Goal: Obtain resource: Download file/media

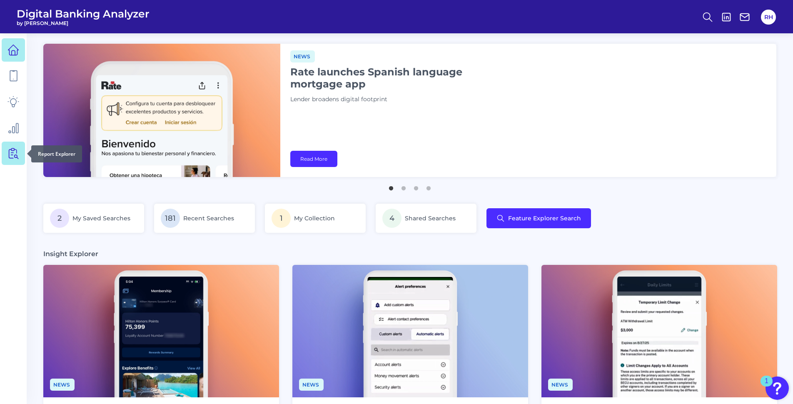
click at [14, 154] on icon at bounding box center [13, 153] width 12 height 12
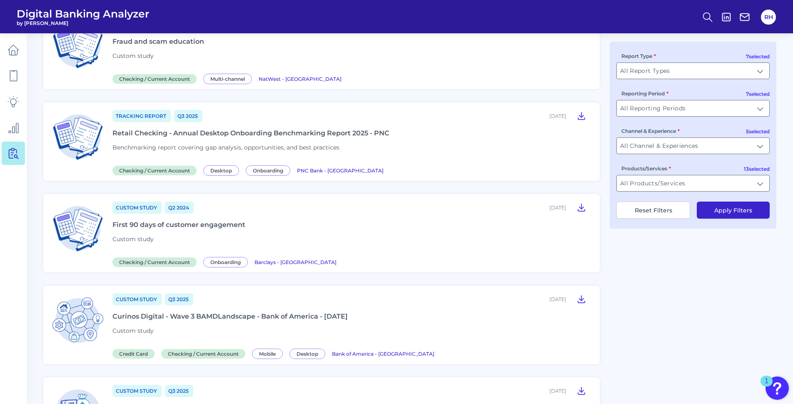
scroll to position [291, 0]
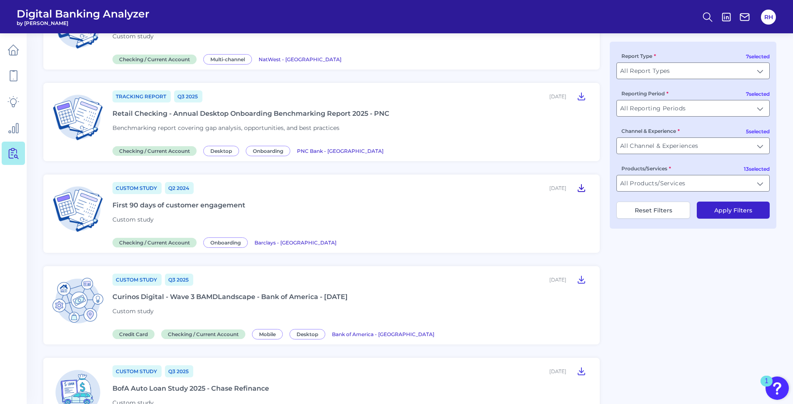
click at [582, 189] on icon at bounding box center [581, 187] width 7 height 7
click at [578, 187] on icon at bounding box center [581, 188] width 10 height 10
click at [580, 189] on icon at bounding box center [581, 188] width 10 height 10
drag, startPoint x: 580, startPoint y: 188, endPoint x: 558, endPoint y: 215, distance: 35.5
click at [558, 215] on div "Custom Study Q2 2024 [DATE] First 90 days of customer engagement Custom study C…" at bounding box center [350, 213] width 477 height 65
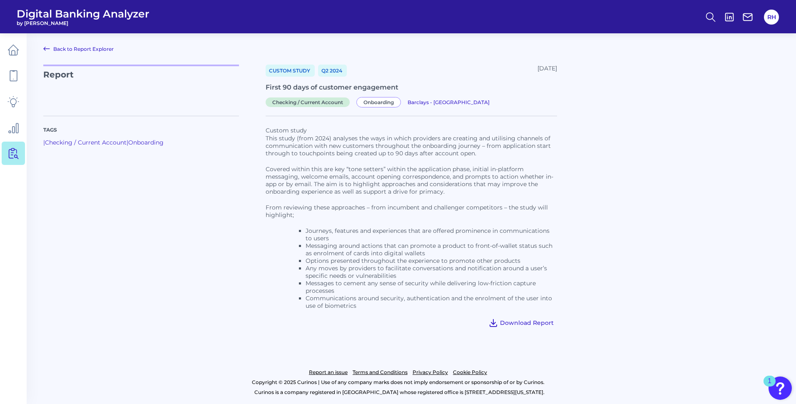
click at [523, 321] on span "Download Report" at bounding box center [527, 322] width 54 height 7
click at [519, 323] on span "Download Report" at bounding box center [527, 322] width 54 height 7
